Goal: Communication & Community: Answer question/provide support

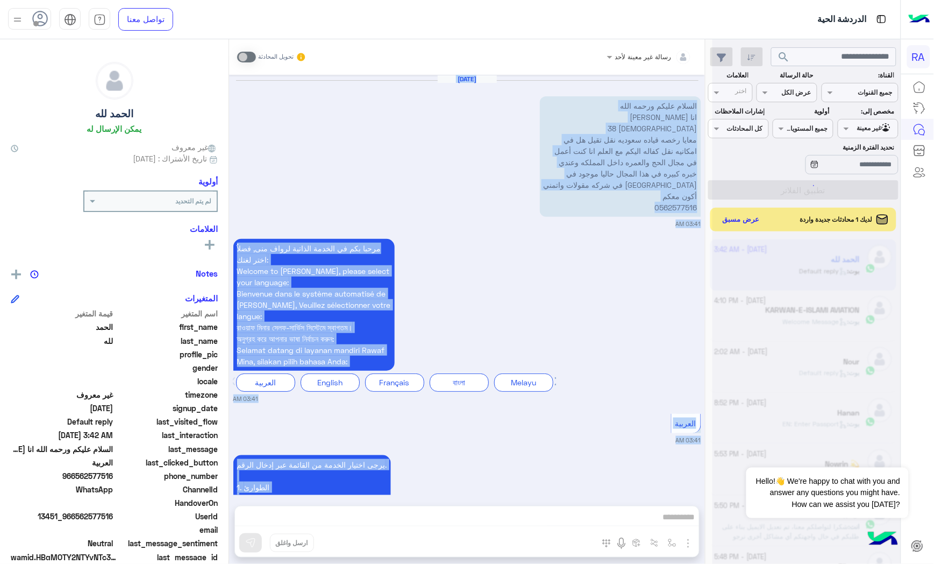
scroll to position [985, 0]
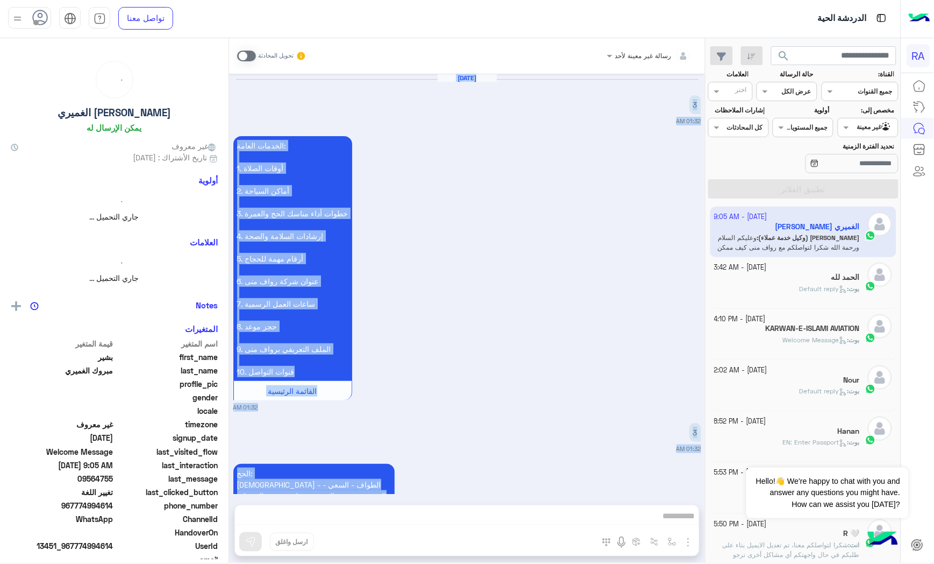
scroll to position [2555, 0]
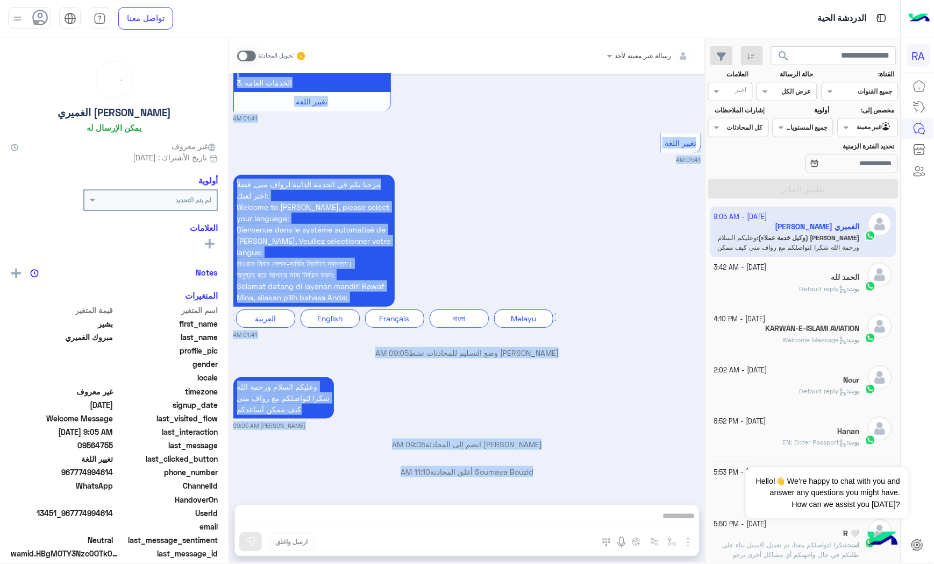
click at [605, 328] on div "مرحبا بكم في الخدمة الذاتية لرواف منى, فضلاُ اختر لغتك: Welcome to [PERSON_NAME…" at bounding box center [467, 255] width 468 height 167
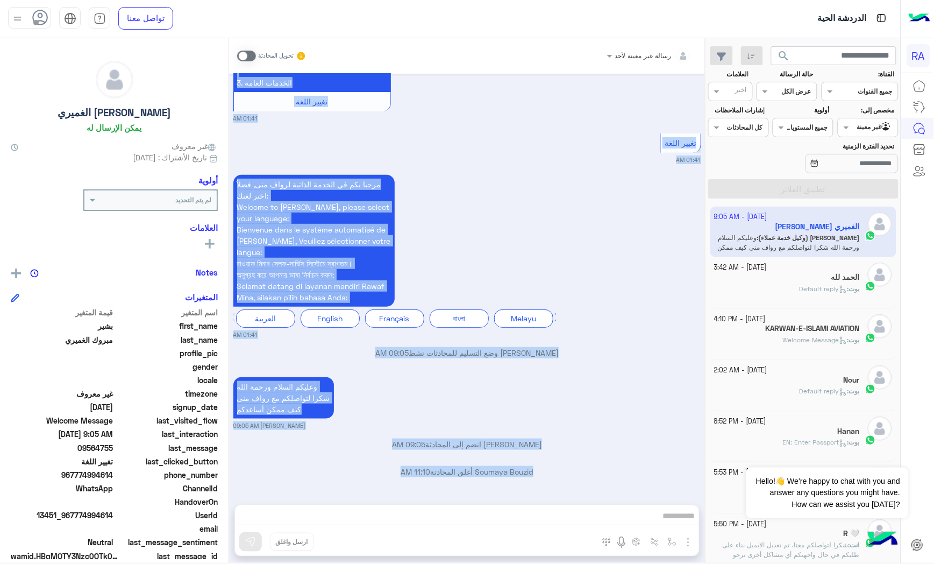
click at [535, 409] on div "وعليكم السلام ورحمة الله شكرا لتواصلكم مع رواف منى كيف ممكن أساعدكم [PERSON_NAM…" at bounding box center [467, 401] width 468 height 55
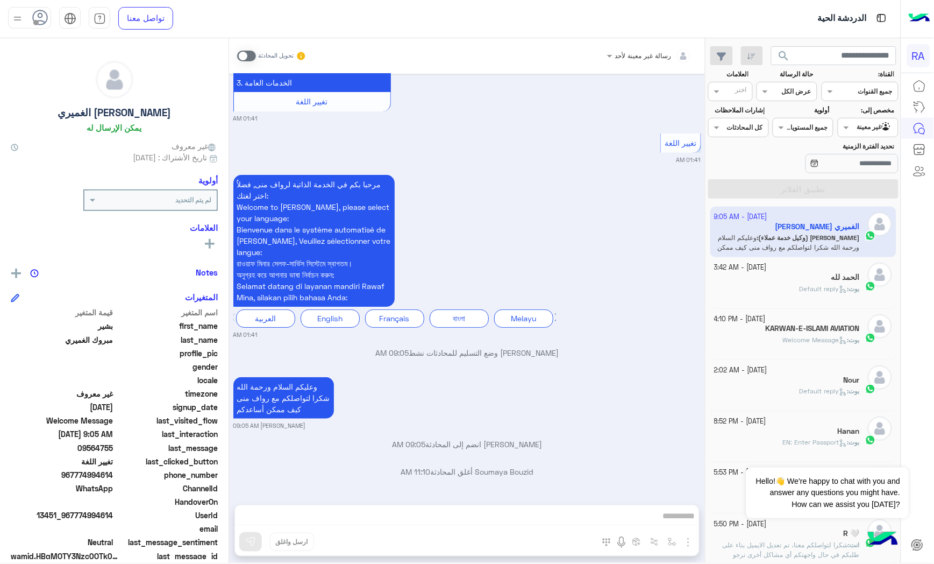
click at [757, 282] on div "الحمد لله" at bounding box center [788, 278] width 146 height 11
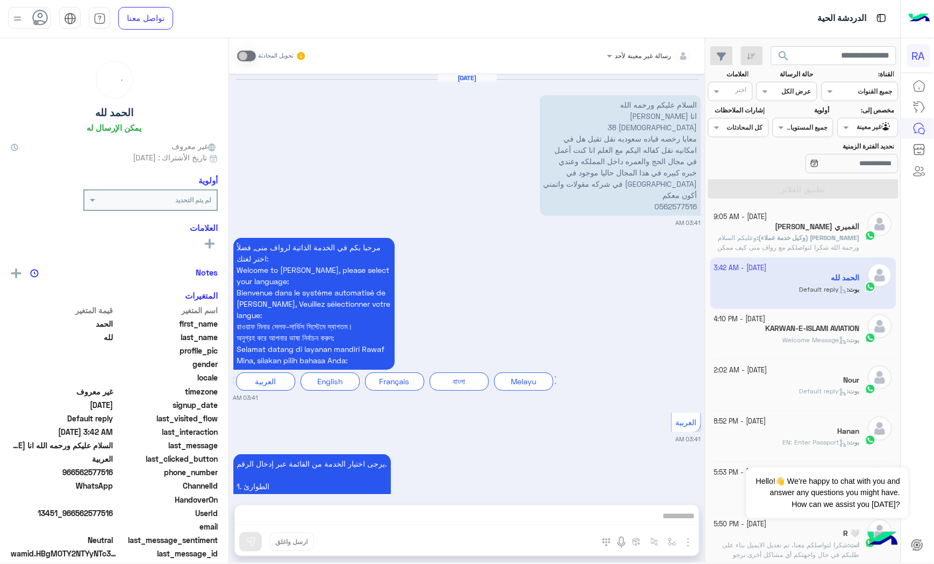
scroll to position [985, 0]
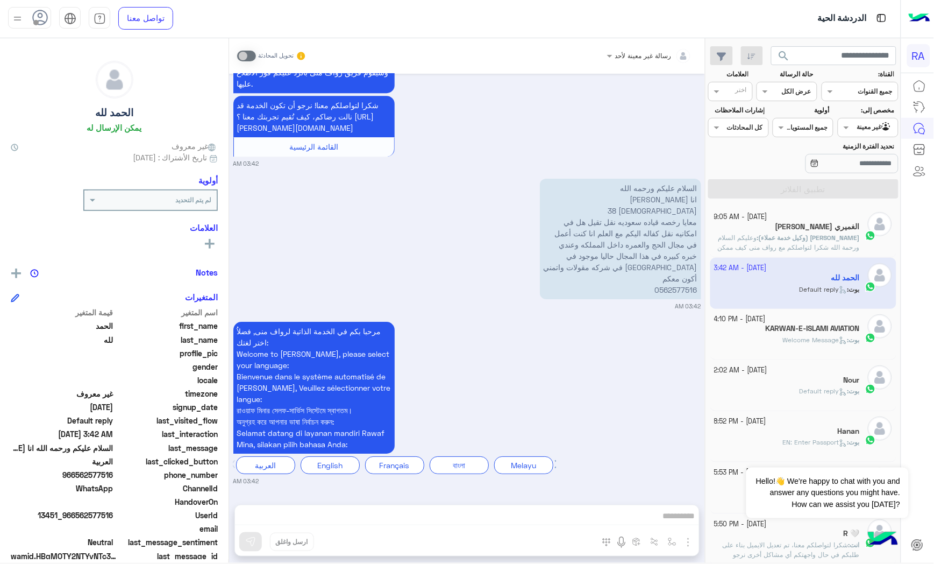
click at [773, 328] on h5 "KARWAN-E-ISLAMI AVIATION" at bounding box center [813, 328] width 94 height 9
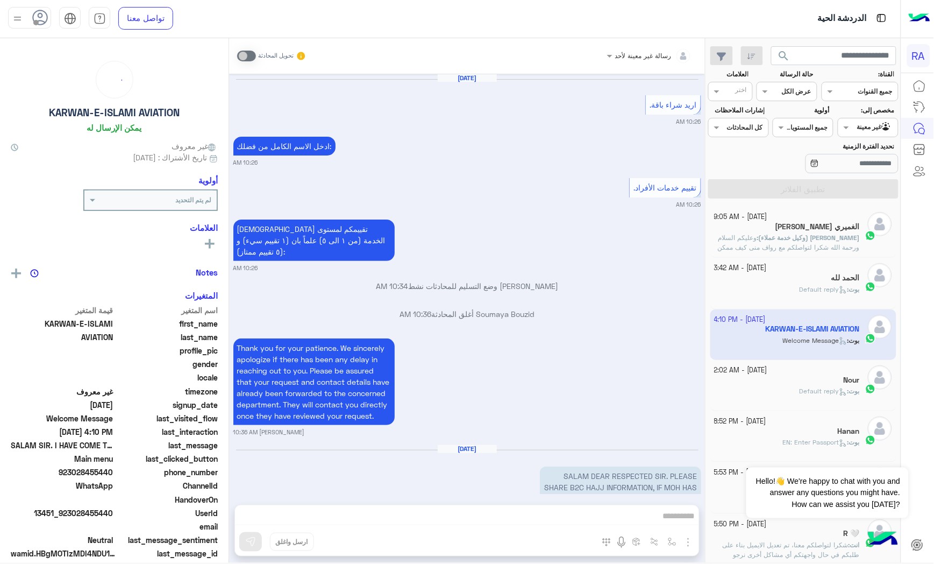
scroll to position [2129, 0]
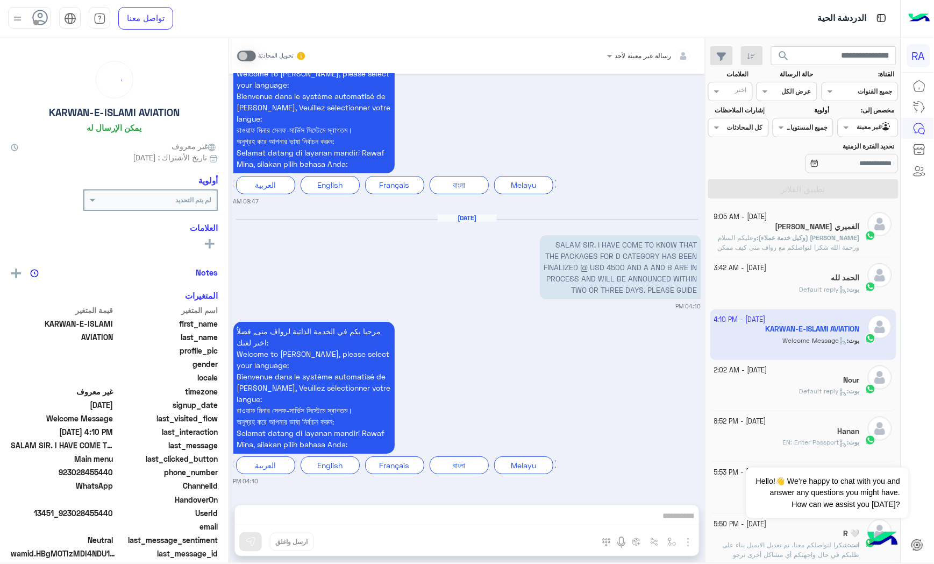
click at [809, 226] on h5 "[PERSON_NAME] الغميري" at bounding box center [818, 226] width 84 height 9
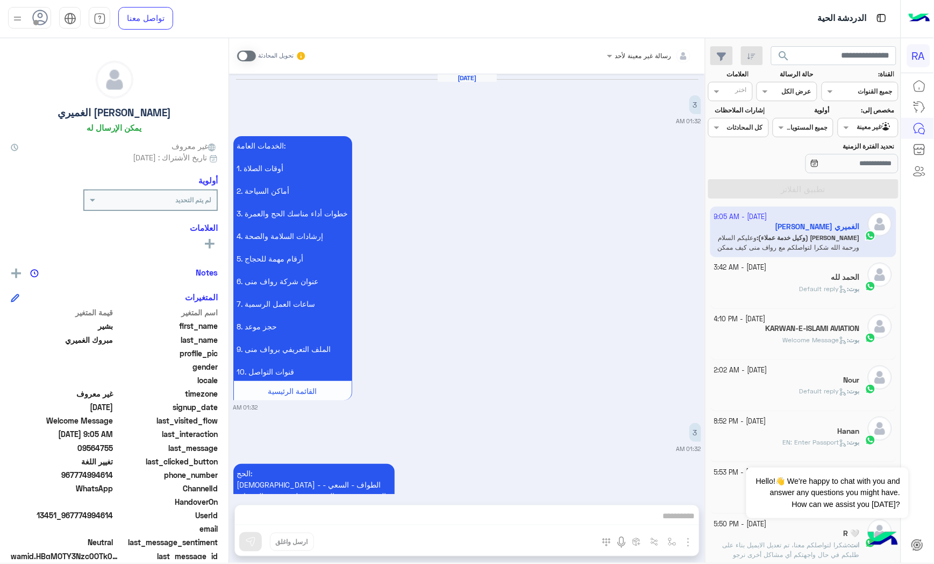
scroll to position [2555, 0]
